Goal: Information Seeking & Learning: Learn about a topic

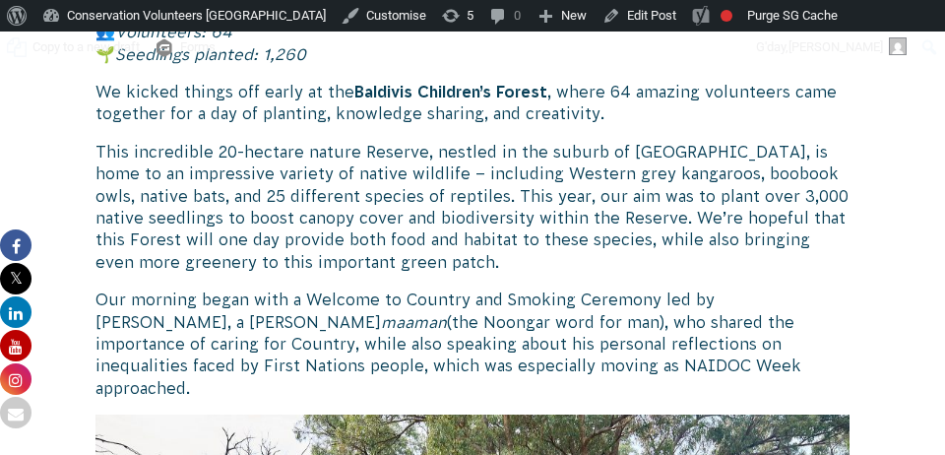
scroll to position [1748, 0]
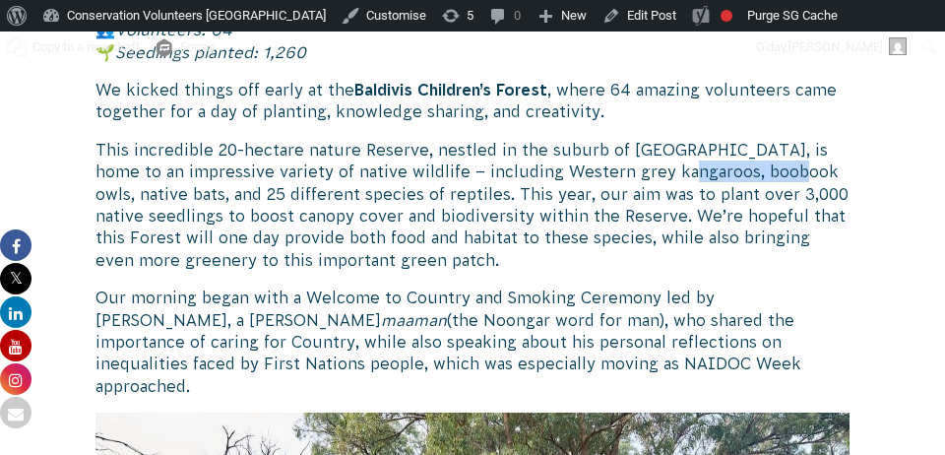
drag, startPoint x: 772, startPoint y: 168, endPoint x: 661, endPoint y: 174, distance: 111.4
click at [661, 174] on p "This incredible 20-hectare nature Reserve, nestled in the suburb of [GEOGRAPHIC…" at bounding box center [473, 205] width 754 height 132
copy p "boobook owls,"
click at [676, 175] on p "This incredible 20-hectare nature Reserve, nestled in the suburb of [GEOGRAPHIC…" at bounding box center [473, 205] width 754 height 132
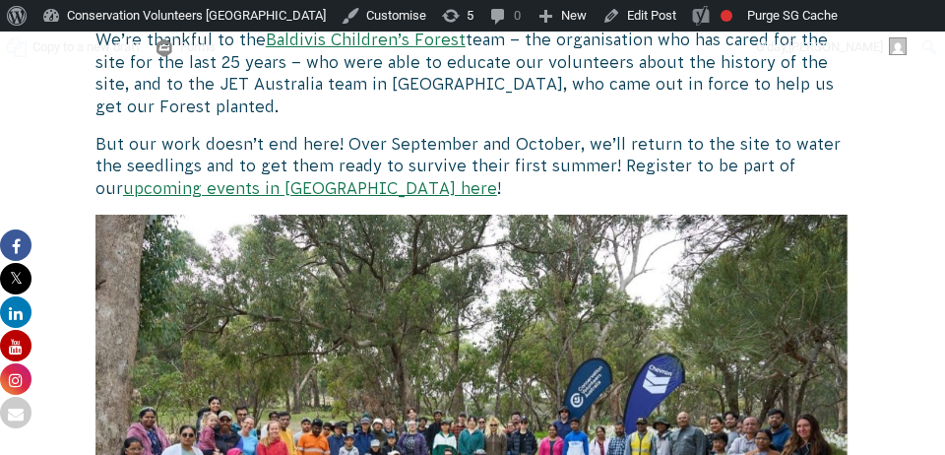
scroll to position [3818, 0]
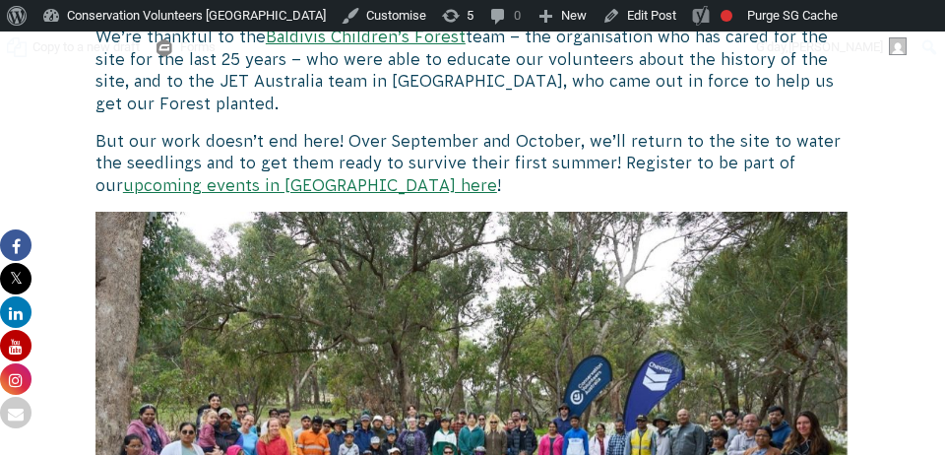
click at [147, 176] on link "upcoming events in [GEOGRAPHIC_DATA] here" at bounding box center [310, 185] width 374 height 18
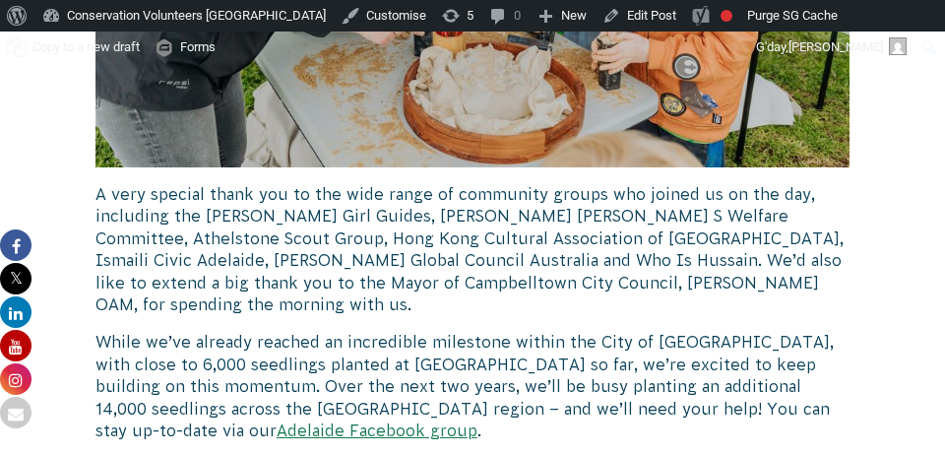
scroll to position [7050, 0]
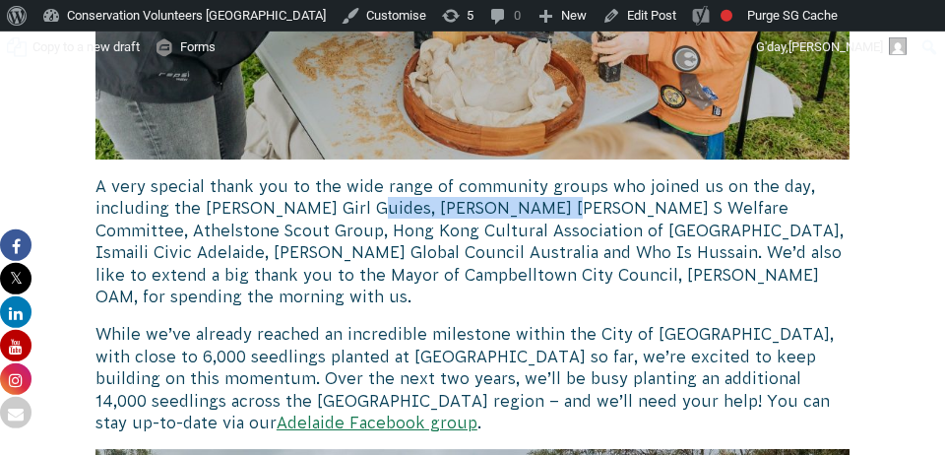
drag, startPoint x: 531, startPoint y: 139, endPoint x: 349, endPoint y: 144, distance: 182.2
click at [349, 175] on p "A very special thank you to the wide range of community groups who joined us on…" at bounding box center [473, 241] width 754 height 132
copy p "Shah Satnam Ji Green S"
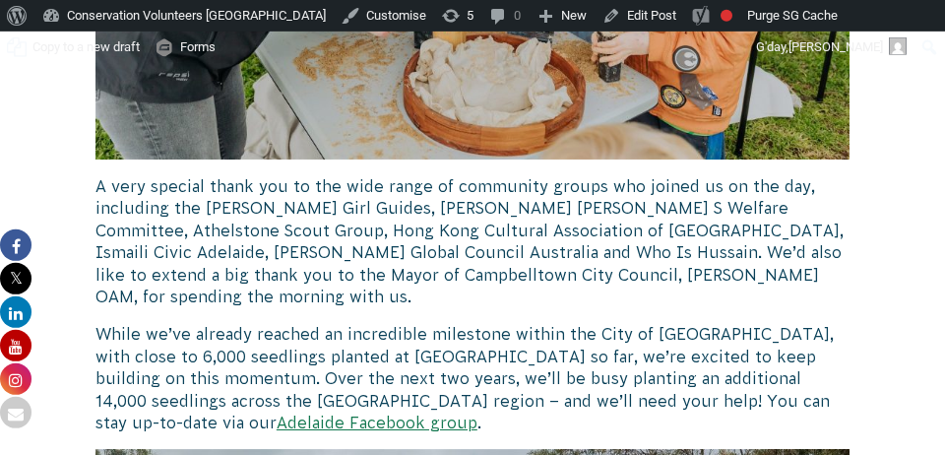
click at [565, 175] on p "A very special thank you to the wide range of community groups who joined us on…" at bounding box center [473, 241] width 754 height 132
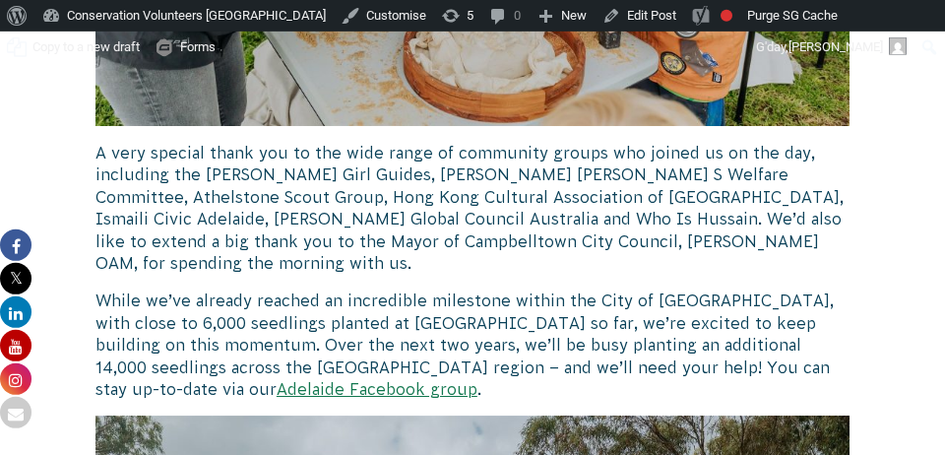
scroll to position [7087, 0]
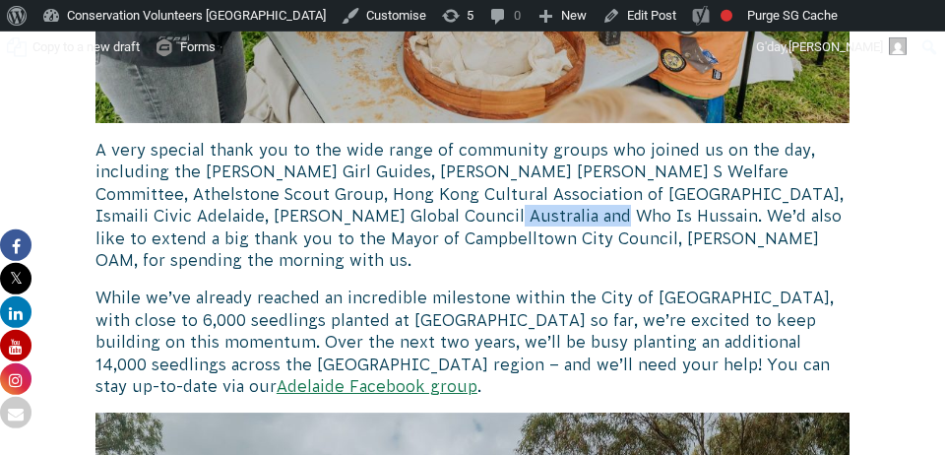
drag, startPoint x: 437, startPoint y: 146, endPoint x: 323, endPoint y: 143, distance: 114.3
click at [323, 143] on p "A very special thank you to the wide range of community groups who joined us on…" at bounding box center [473, 205] width 754 height 132
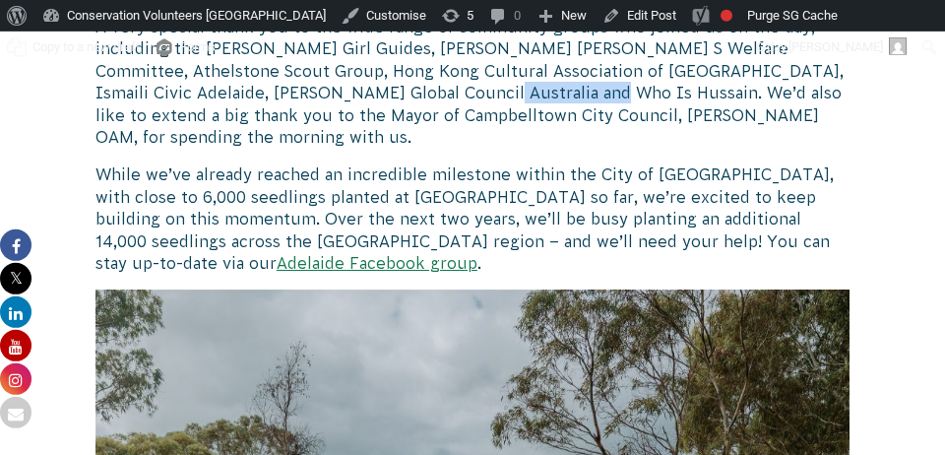
scroll to position [7216, 0]
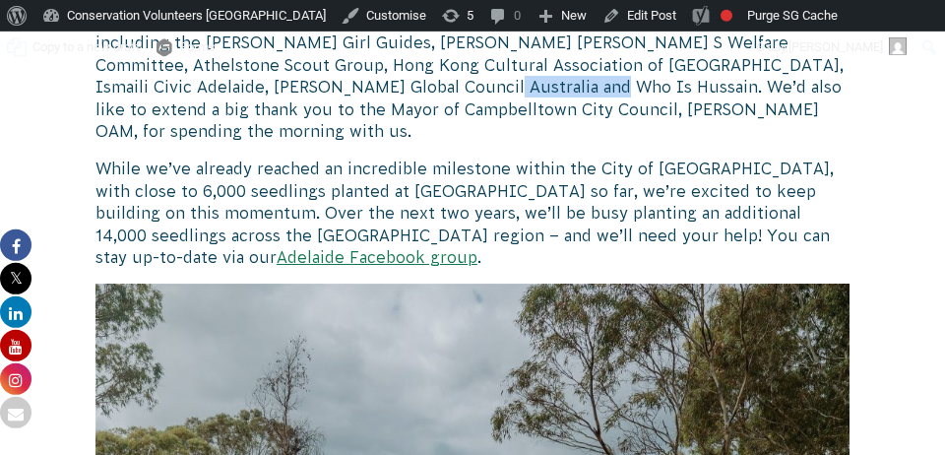
click at [277, 248] on link "Adelaide Facebook group" at bounding box center [377, 257] width 201 height 18
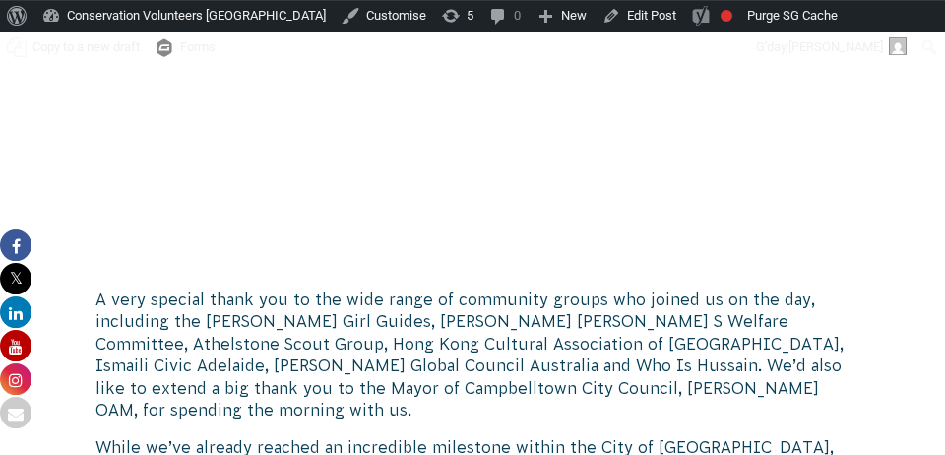
scroll to position [6928, 0]
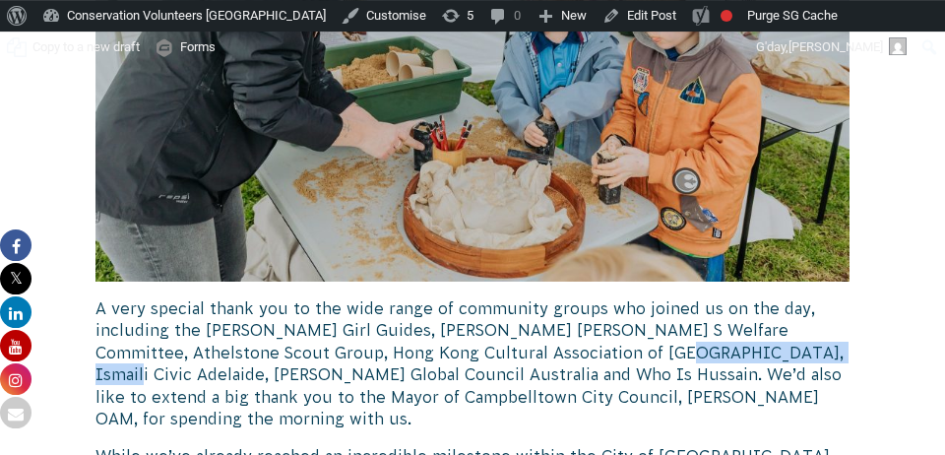
drag, startPoint x: 549, startPoint y: 284, endPoint x: 718, endPoint y: 285, distance: 168.4
click at [718, 297] on p "A very special thank you to the wide range of community groups who joined us on…" at bounding box center [473, 363] width 754 height 132
copy p "Ismaili Civic Adelaide"
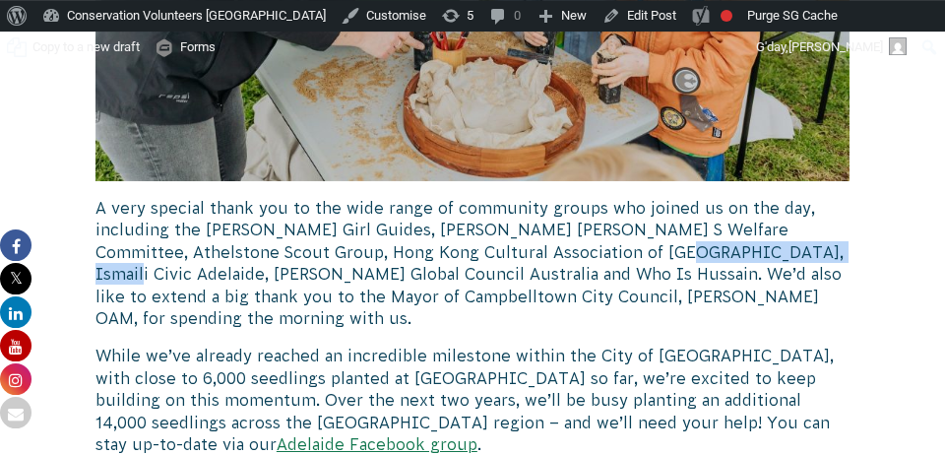
scroll to position [7066, 0]
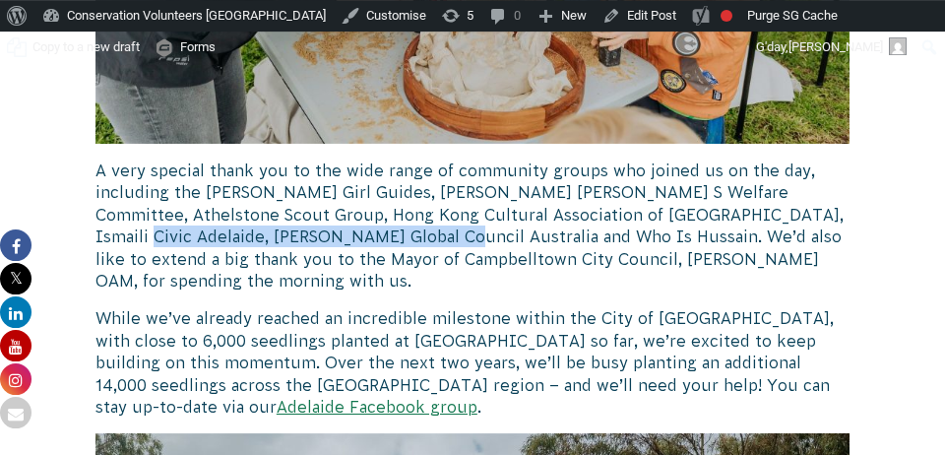
drag, startPoint x: 281, startPoint y: 170, endPoint x: 728, endPoint y: 141, distance: 448.0
click at [728, 160] on p "A very special thank you to the wide range of community groups who joined us on…" at bounding box center [473, 226] width 754 height 132
copy p "Sir Sathya Sai Global Council Australia"
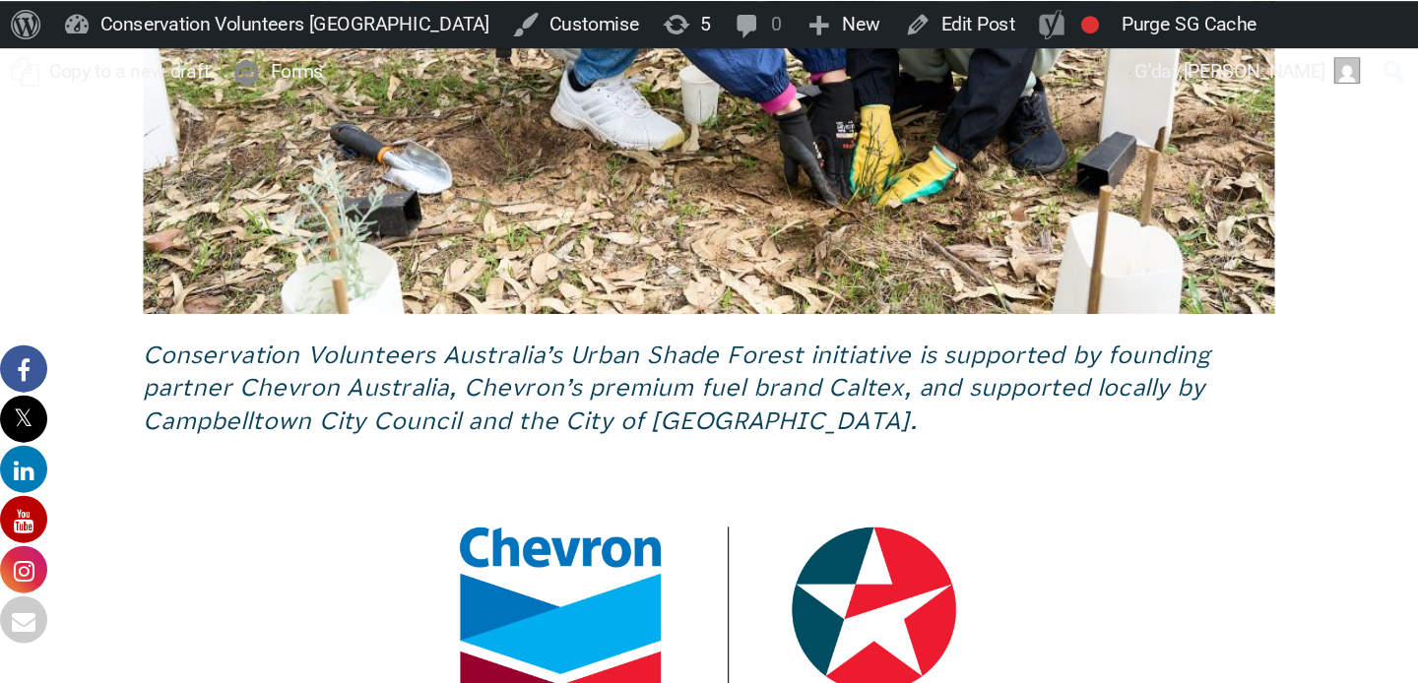
scroll to position [10220, 0]
